Goal: Information Seeking & Learning: Learn about a topic

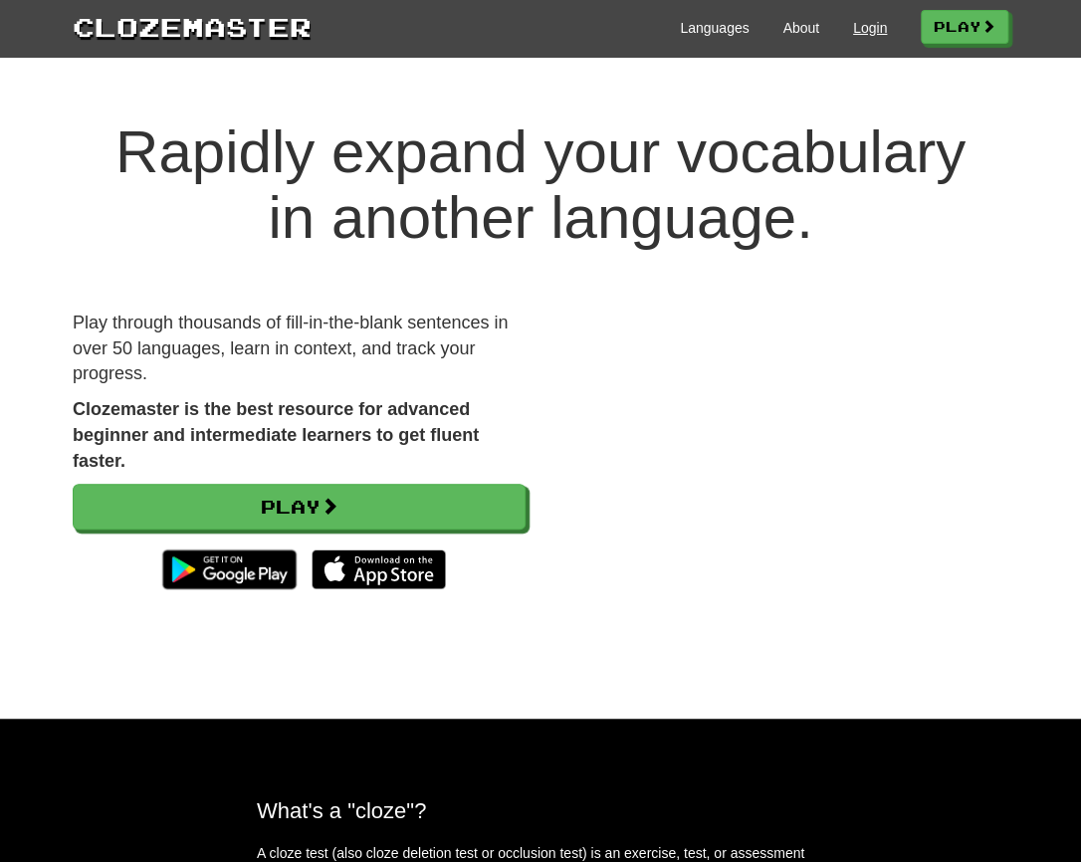
click at [864, 25] on link "Login" at bounding box center [870, 28] width 34 height 20
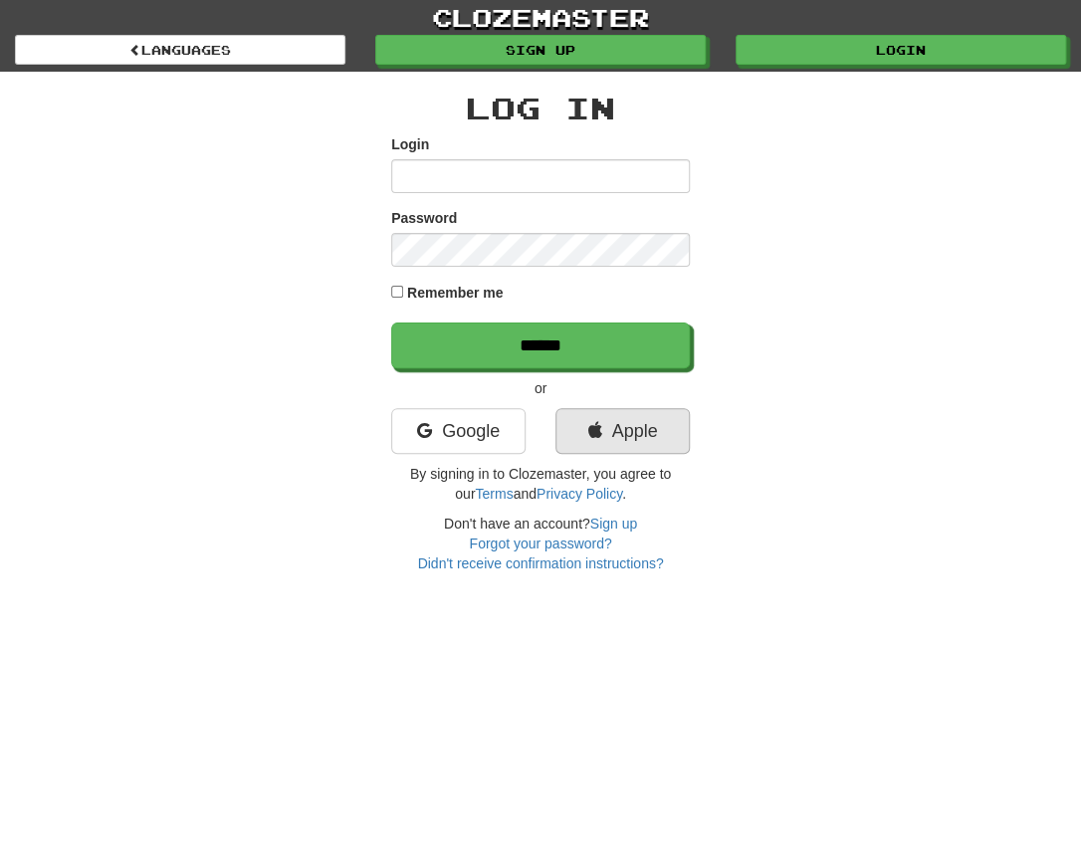
click at [619, 422] on link "Apple" at bounding box center [622, 431] width 134 height 46
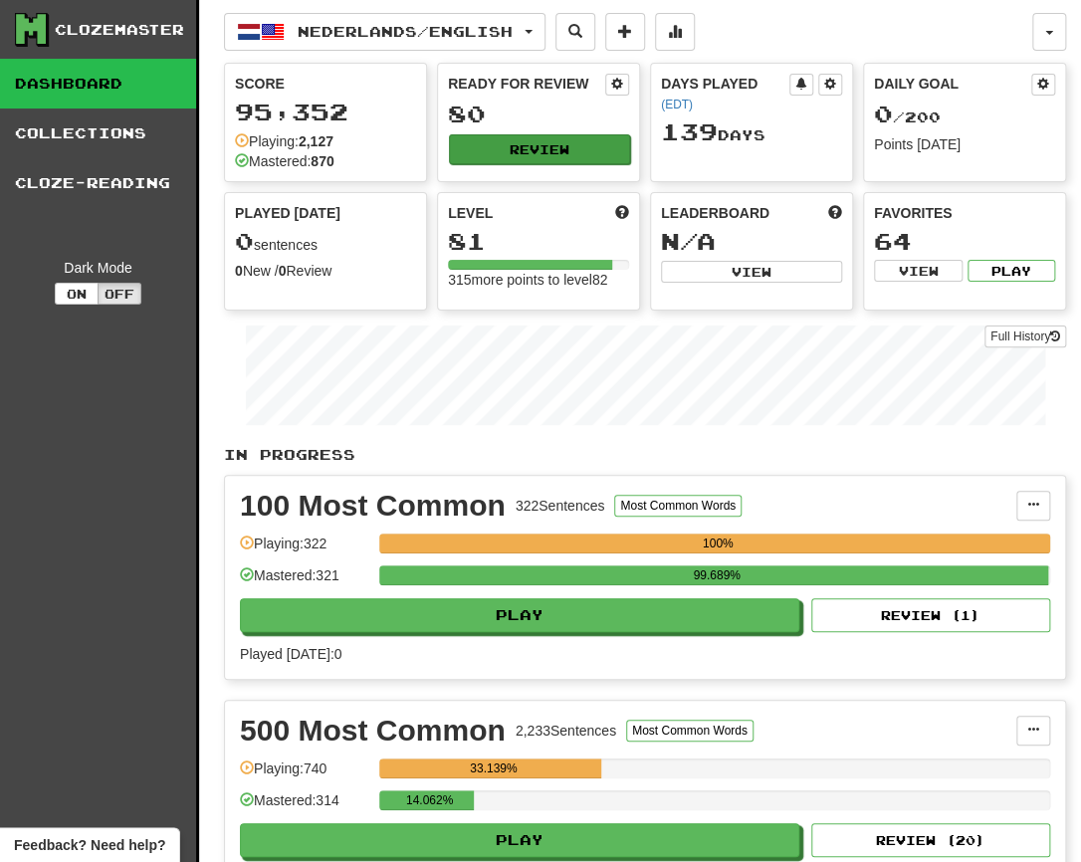
click at [538, 149] on button "Review" at bounding box center [539, 149] width 181 height 30
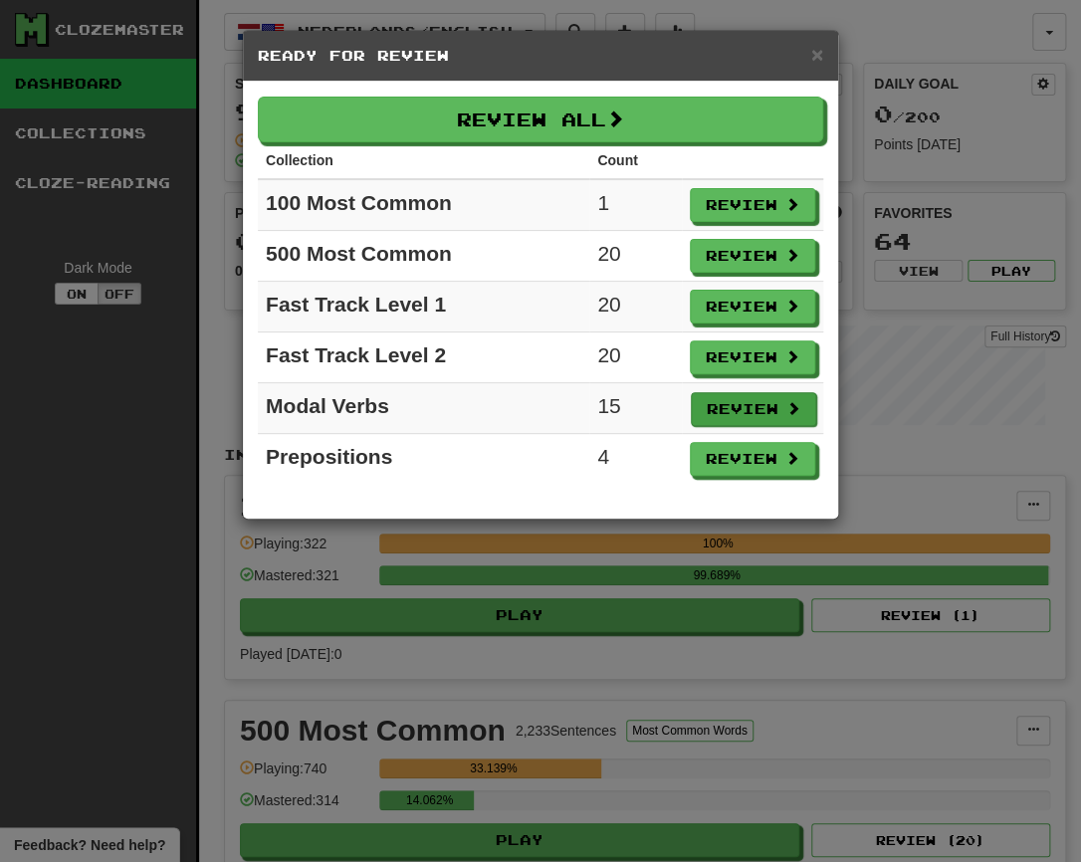
click at [748, 405] on button "Review" at bounding box center [753, 409] width 125 height 34
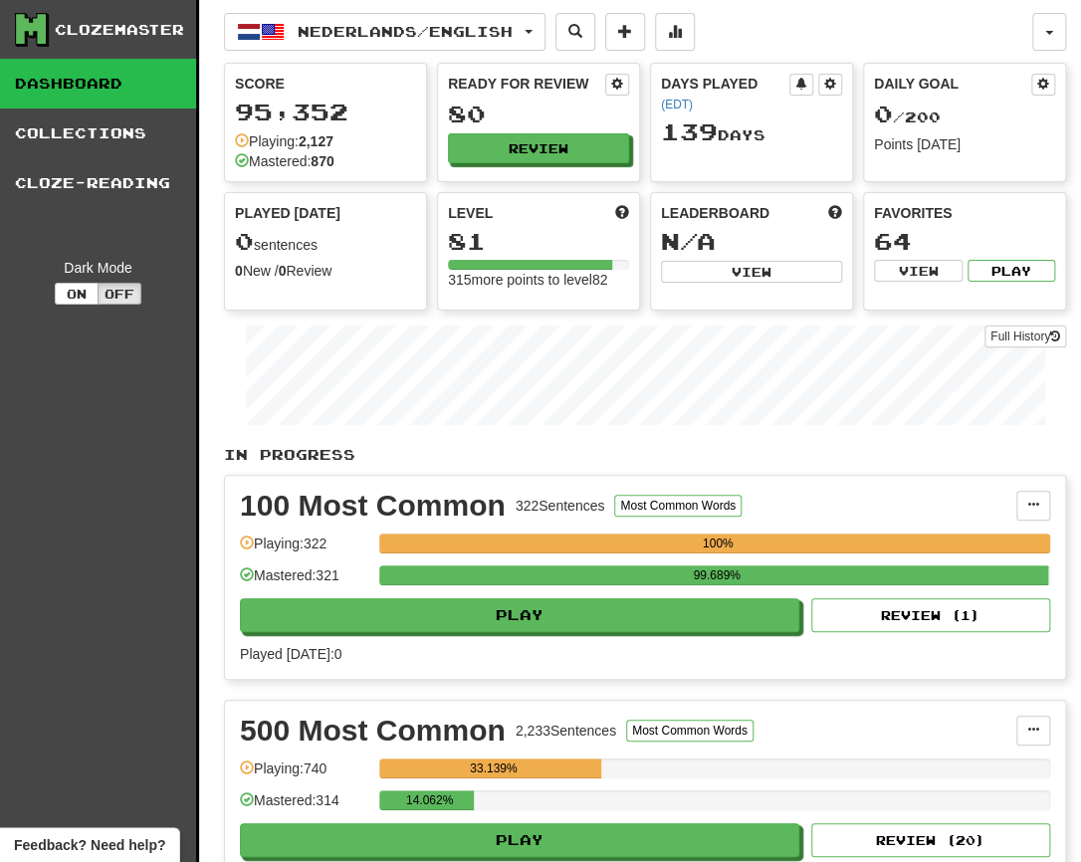
select select "**"
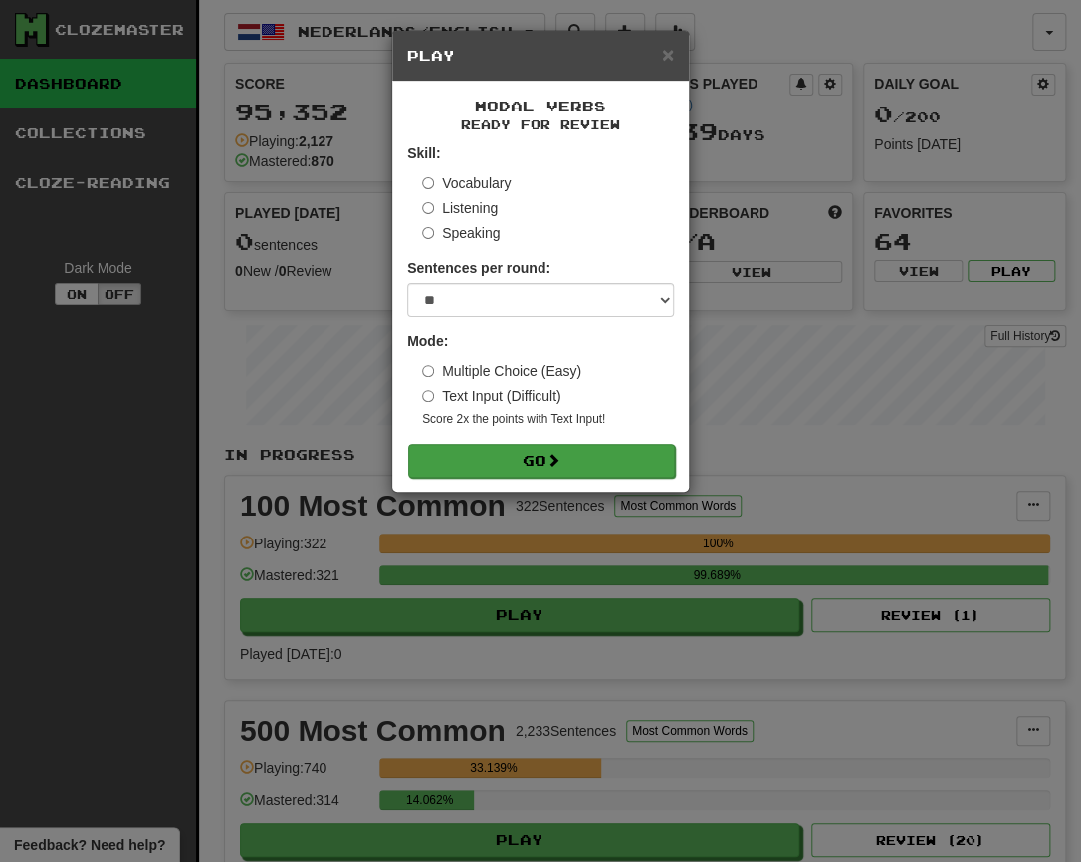
click at [630, 460] on button "Go" at bounding box center [541, 461] width 267 height 34
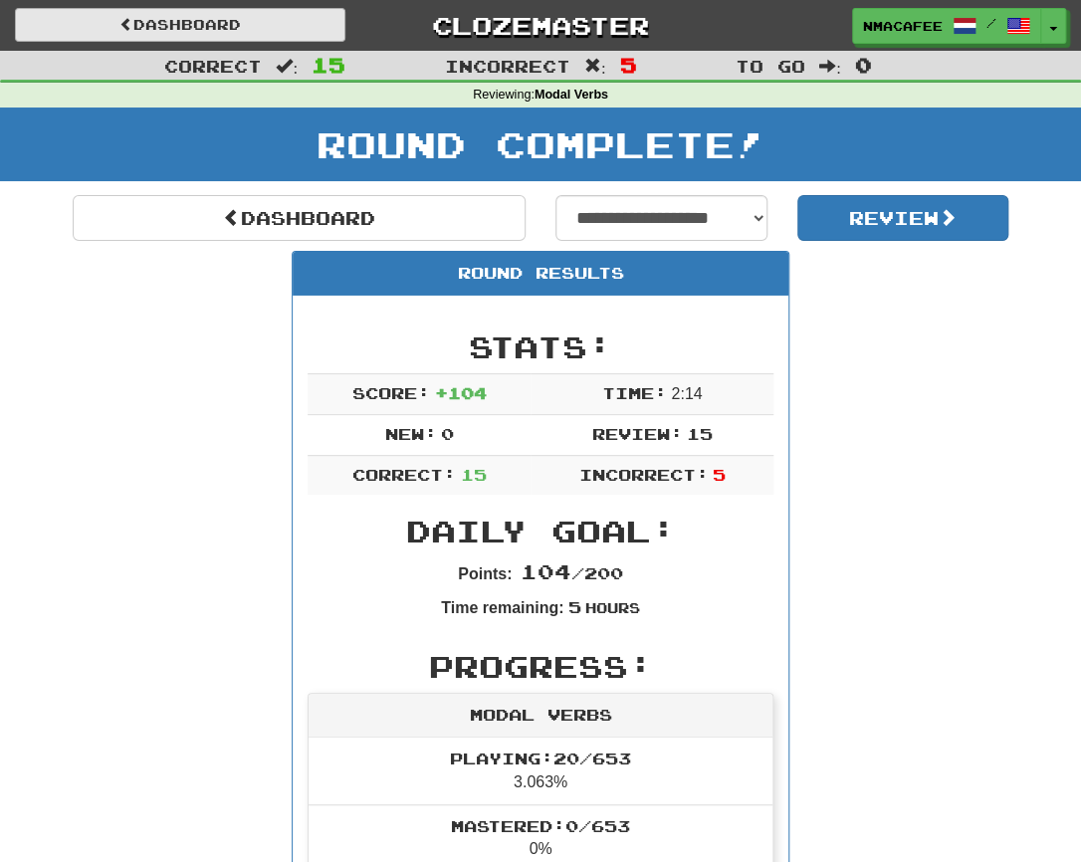
click at [206, 20] on link "Dashboard" at bounding box center [180, 25] width 330 height 34
